Goal: Understand process/instructions

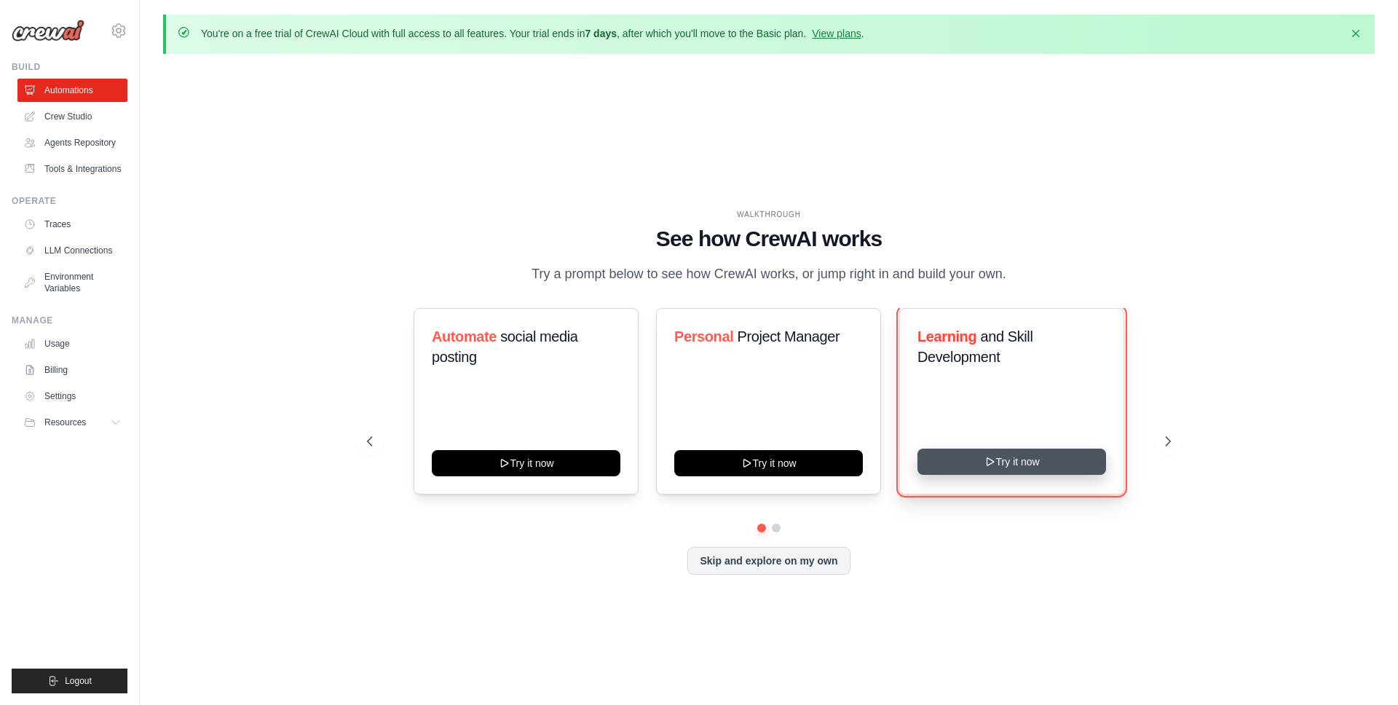
click at [1025, 462] on button "Try it now" at bounding box center [1012, 462] width 189 height 26
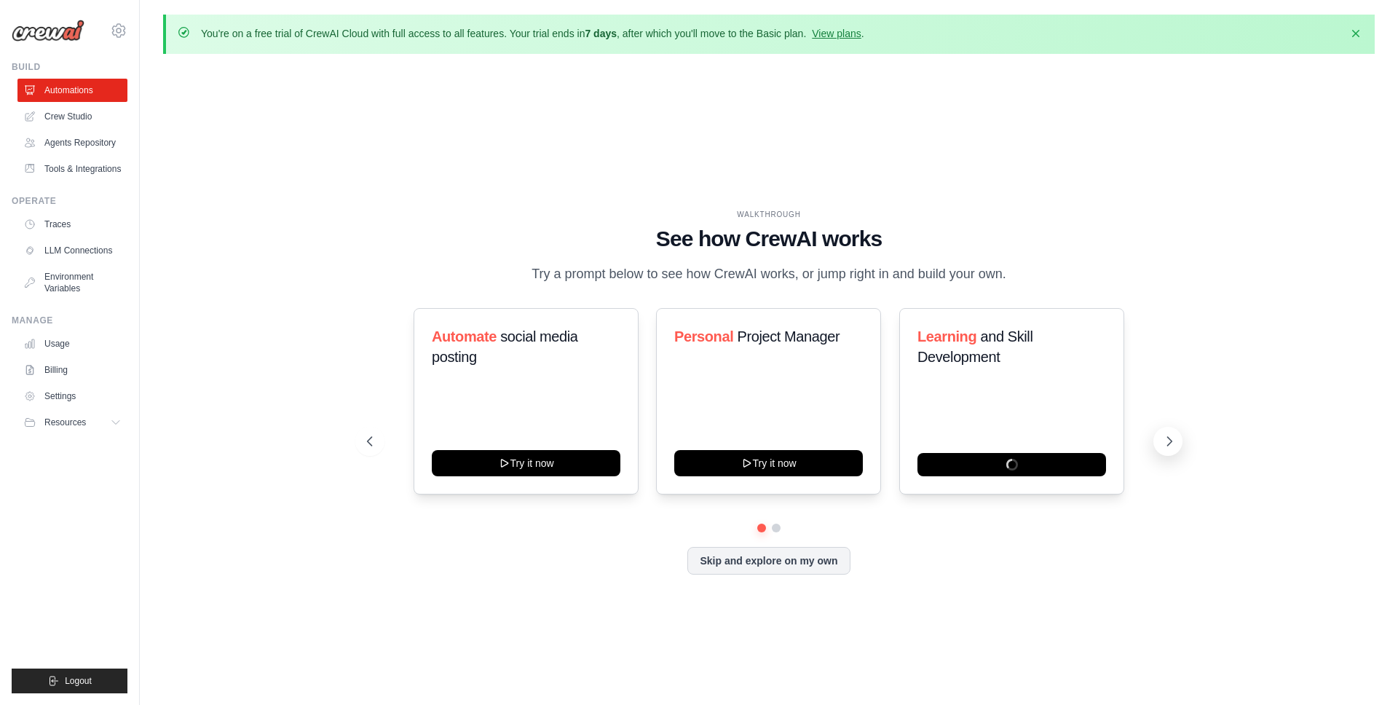
click at [1181, 444] on button at bounding box center [1168, 441] width 29 height 29
click at [797, 559] on button "Skip and explore on my own" at bounding box center [769, 559] width 162 height 28
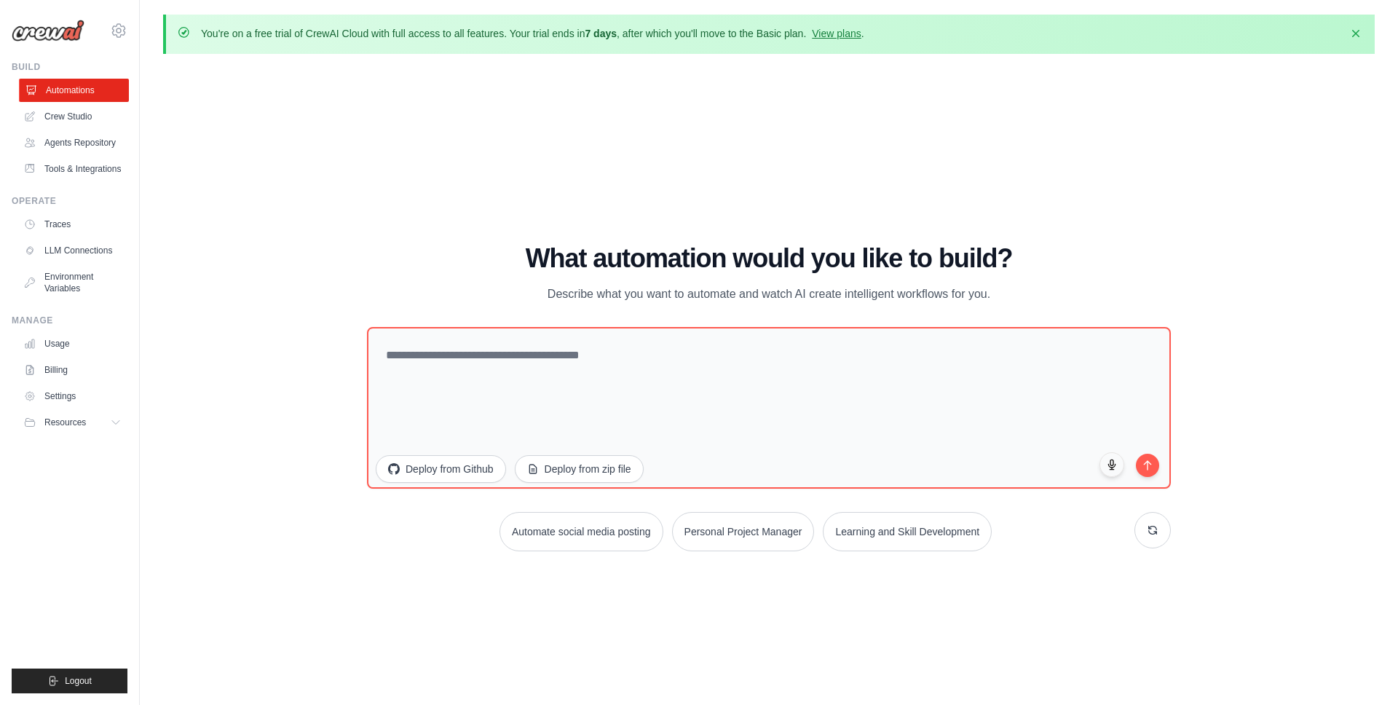
click at [66, 86] on link "Automations" at bounding box center [74, 90] width 110 height 23
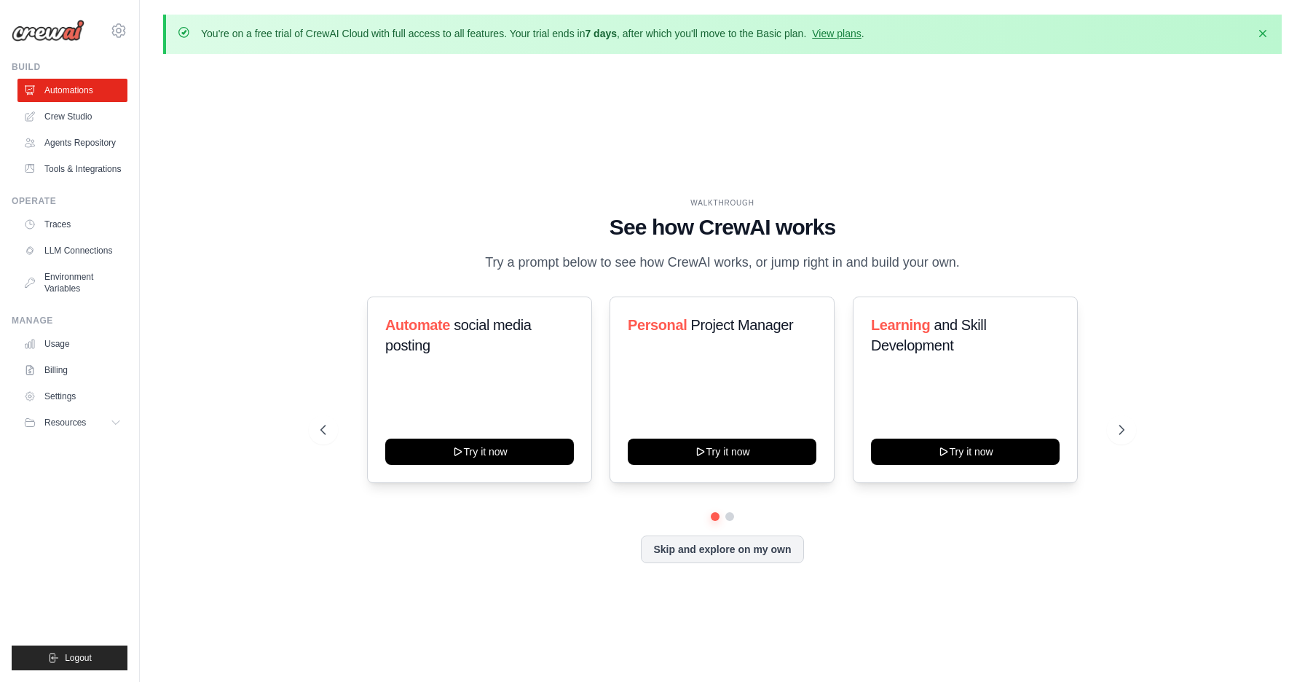
click at [1055, 678] on div "WALKTHROUGH See how [PERSON_NAME] works Try a prompt below to see how [PERSON_N…" at bounding box center [722, 392] width 1119 height 653
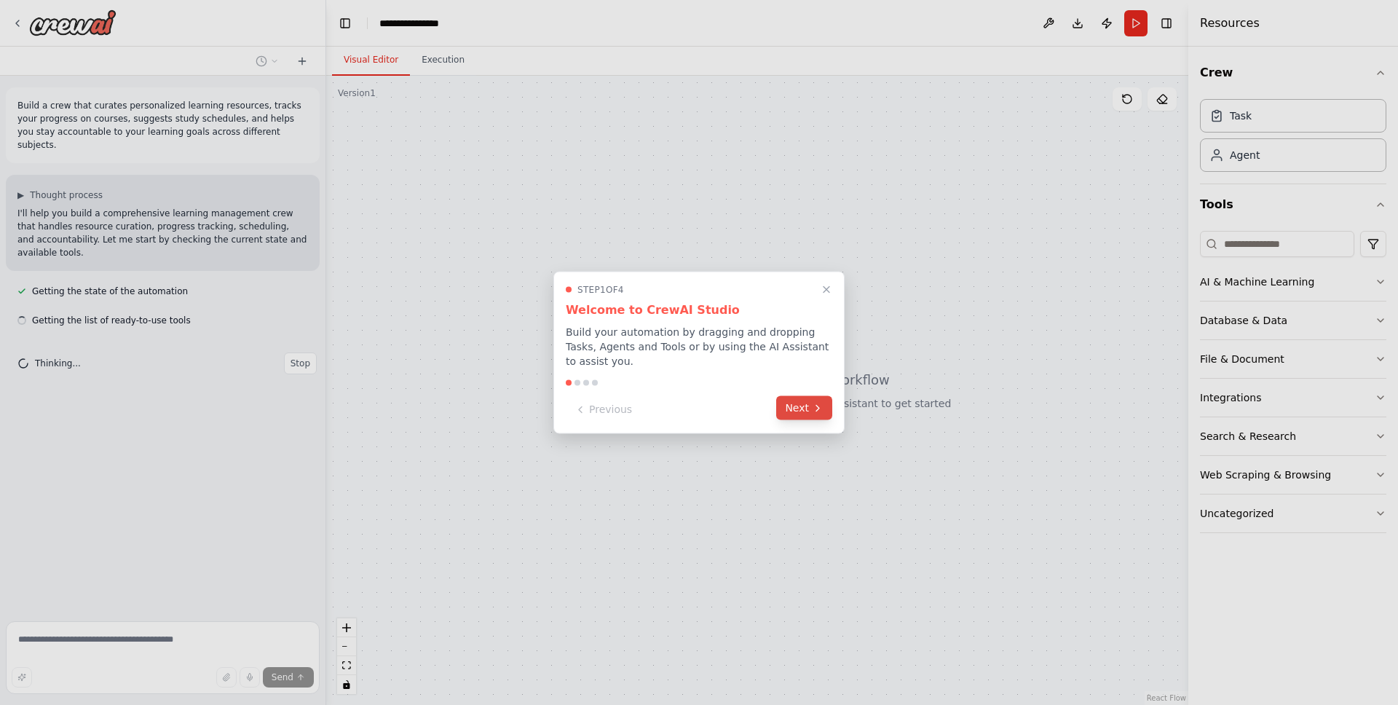
click at [812, 406] on icon at bounding box center [818, 408] width 12 height 12
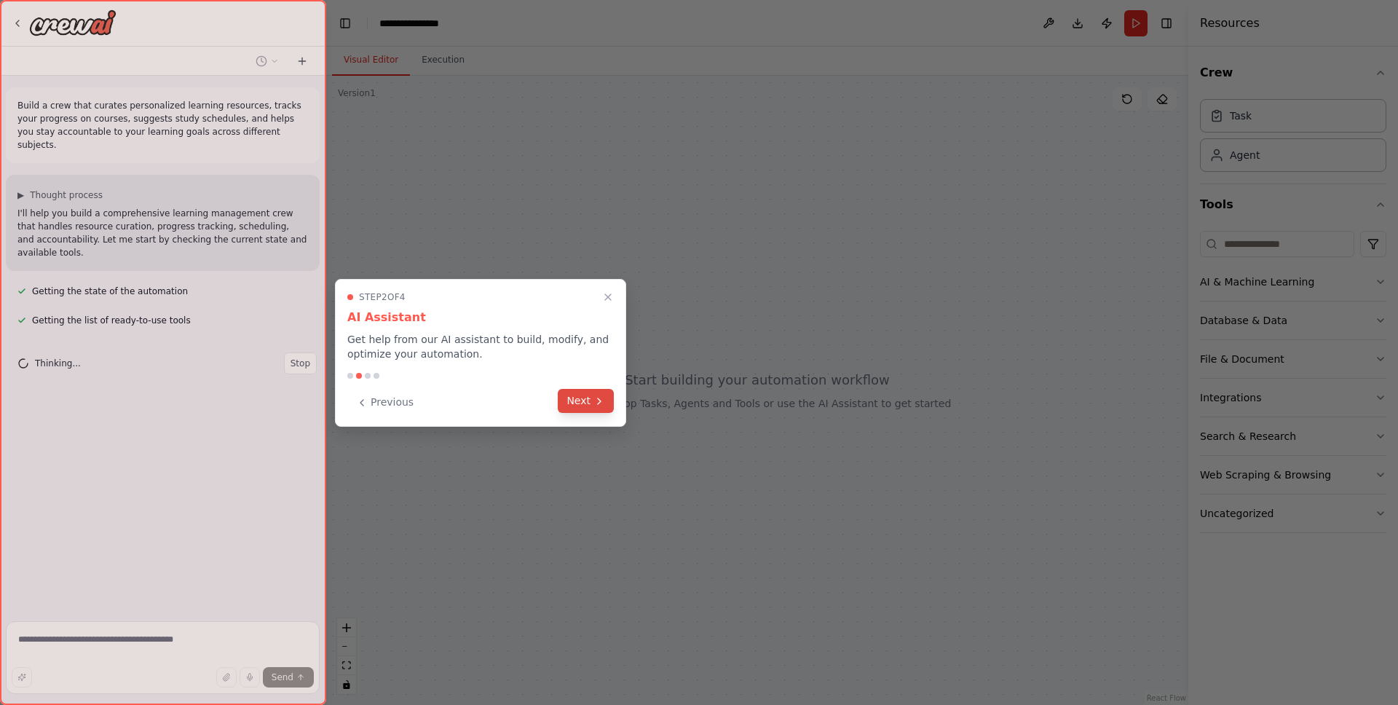
click at [607, 398] on button "Next" at bounding box center [586, 401] width 56 height 24
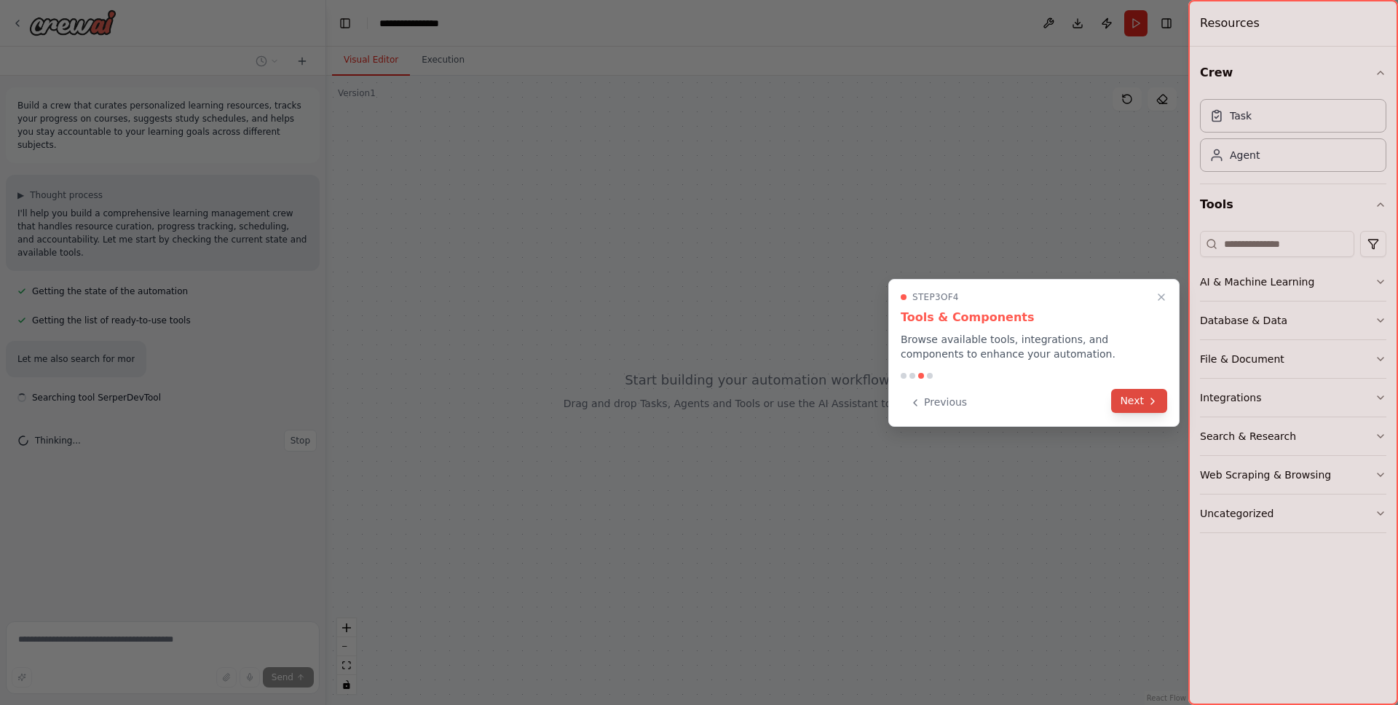
click at [1159, 414] on div "Previous Next" at bounding box center [1034, 402] width 267 height 24
click at [1134, 403] on button "Next" at bounding box center [1139, 401] width 56 height 24
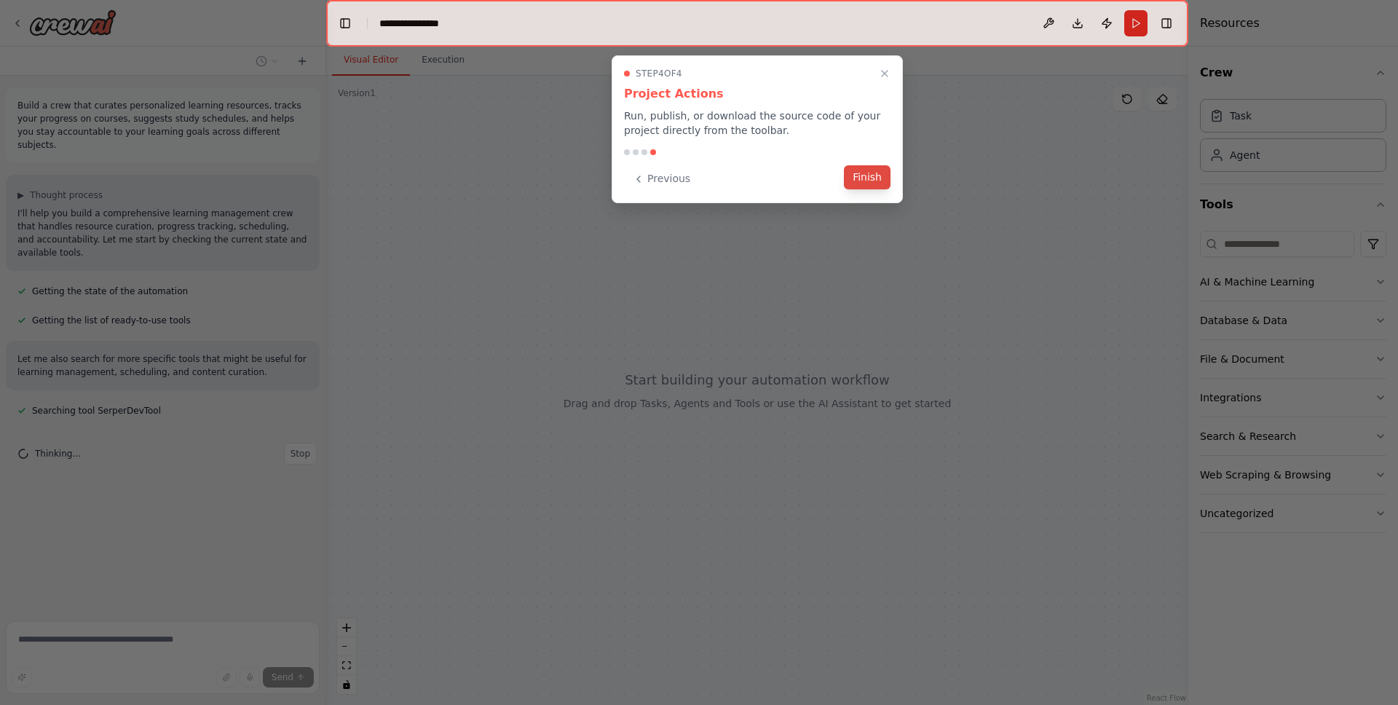
click at [872, 179] on button "Finish" at bounding box center [867, 177] width 47 height 24
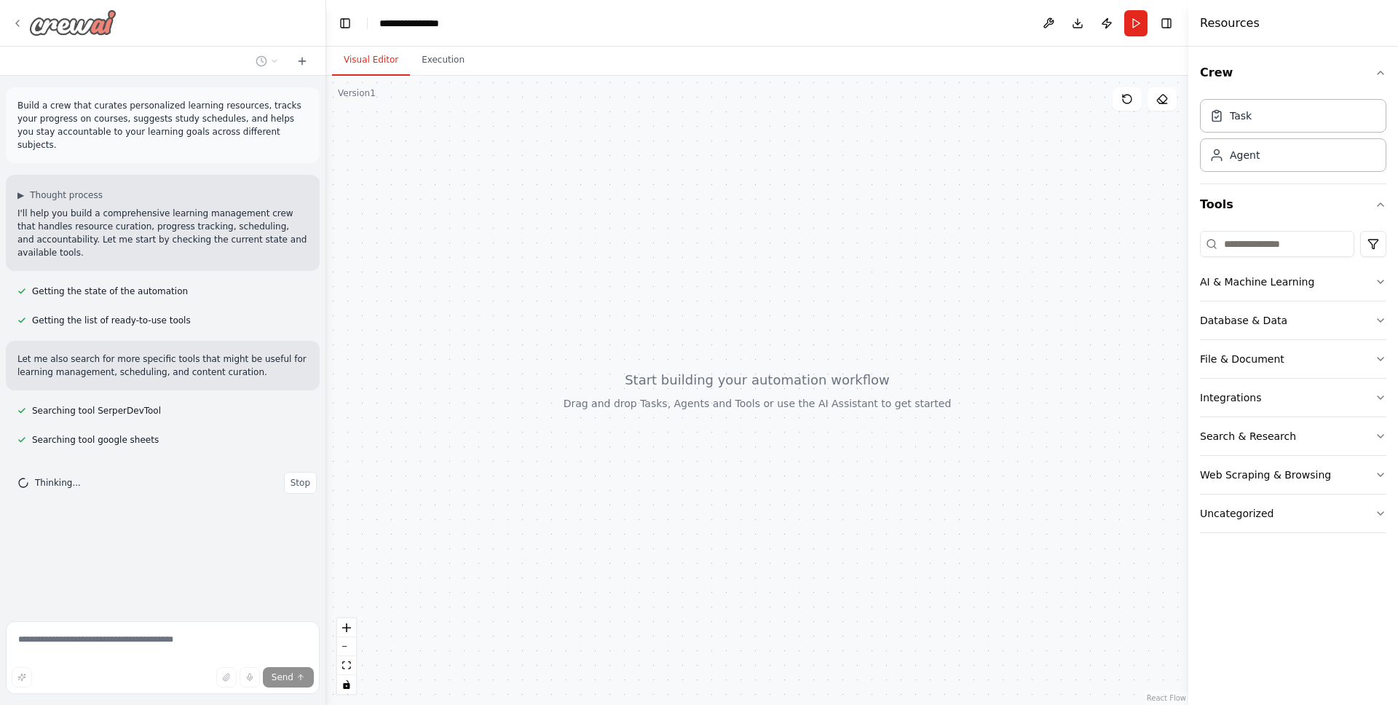
click at [82, 17] on img at bounding box center [72, 22] width 87 height 26
